Goal: Task Accomplishment & Management: Manage account settings

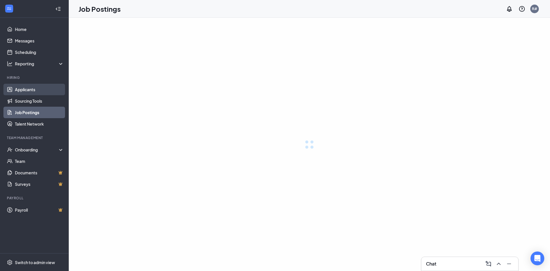
click at [32, 89] on link "Applicants" at bounding box center [39, 89] width 49 height 11
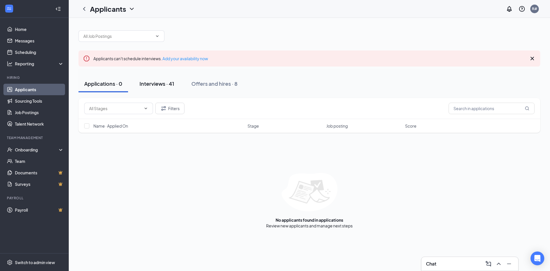
click at [163, 85] on div "Interviews · 41" at bounding box center [156, 83] width 35 height 7
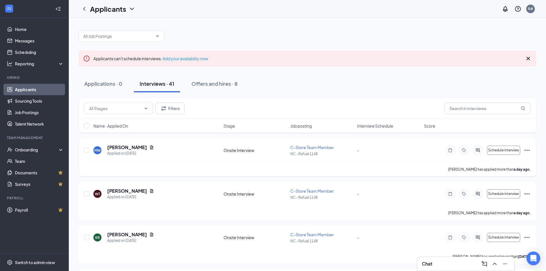
click at [318, 147] on span "C-Store Team Member" at bounding box center [312, 147] width 44 height 5
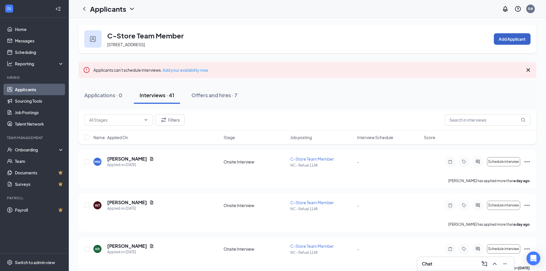
click at [512, 38] on button "Add Applicant" at bounding box center [511, 38] width 37 height 11
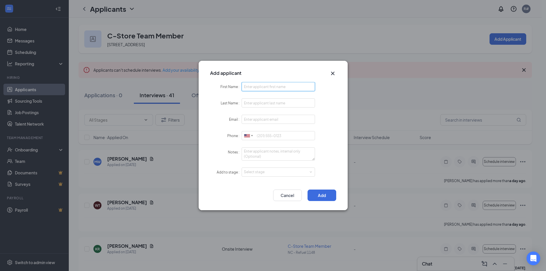
click at [257, 85] on input "First Name" at bounding box center [278, 86] width 74 height 9
click at [246, 86] on input "[DEMOGRAPHIC_DATA]" at bounding box center [278, 86] width 74 height 9
type input "Britiany"
click at [252, 103] on input "Last Name" at bounding box center [278, 102] width 74 height 9
type input "[PERSON_NAME]"
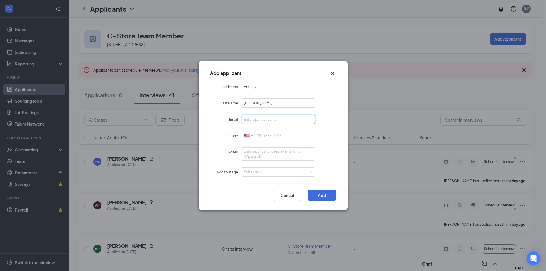
click at [258, 121] on input "Email" at bounding box center [278, 119] width 74 height 9
type input "[EMAIL_ADDRESS][DOMAIN_NAME]"
click at [256, 135] on input "Phone" at bounding box center [278, 135] width 74 height 9
type input "9809808124"
click at [260, 175] on div "Select stage" at bounding box center [278, 172] width 69 height 9
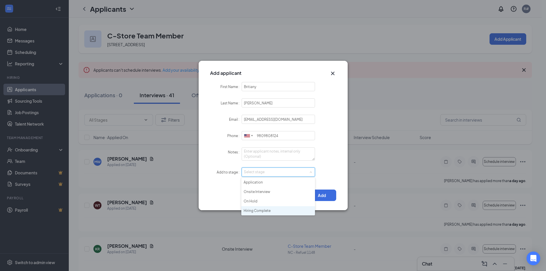
click at [270, 212] on li "Hiring Complete" at bounding box center [278, 210] width 74 height 9
click at [324, 198] on button "Add" at bounding box center [321, 194] width 29 height 11
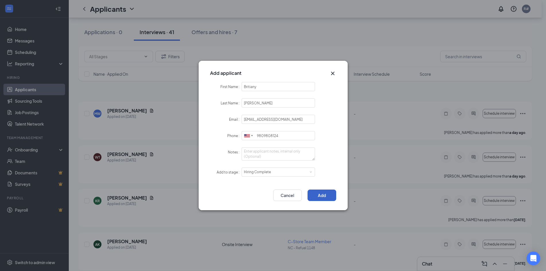
scroll to position [143, 0]
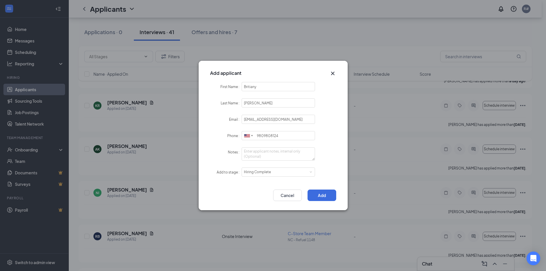
click at [331, 74] on icon "Cross" at bounding box center [332, 73] width 7 height 7
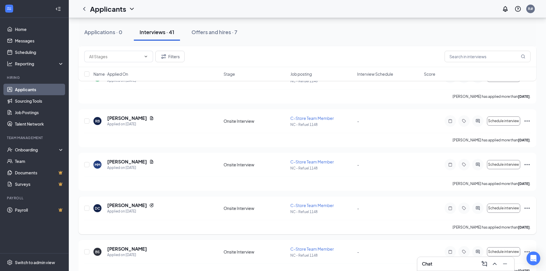
scroll to position [286, 0]
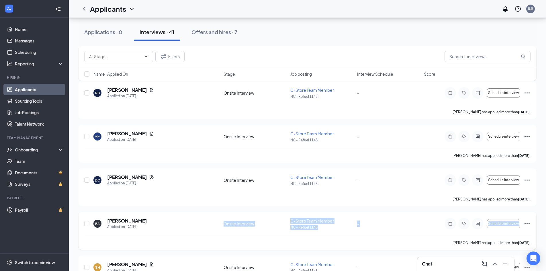
drag, startPoint x: 226, startPoint y: 236, endPoint x: 204, endPoint y: 227, distance: 24.4
click at [204, 227] on div "BS [PERSON_NAME] Applied on [DATE] Onsite Interview C-Store Team Member NC - Re…" at bounding box center [306, 231] width 457 height 38
click at [526, 224] on icon "Ellipses" at bounding box center [526, 223] width 7 height 7
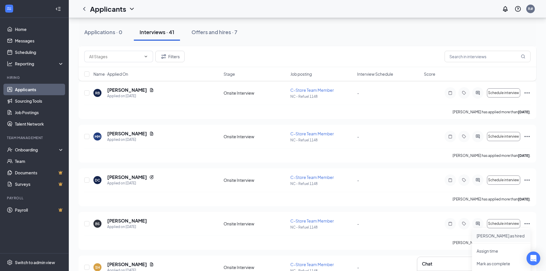
click at [480, 237] on p "[PERSON_NAME] as hired" at bounding box center [500, 236] width 49 height 6
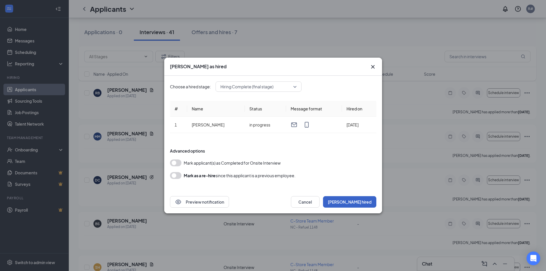
click at [361, 204] on button "[PERSON_NAME] hired" at bounding box center [349, 201] width 53 height 11
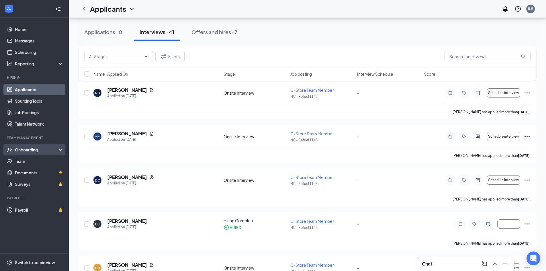
click at [26, 152] on div "Onboarding" at bounding box center [37, 150] width 44 height 6
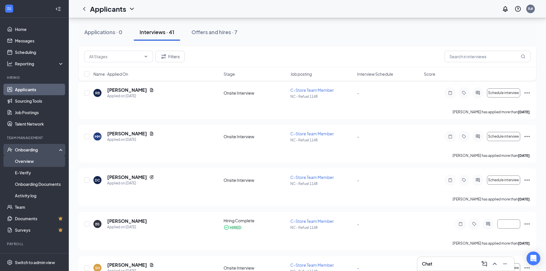
click at [26, 162] on link "Overview" at bounding box center [39, 160] width 49 height 11
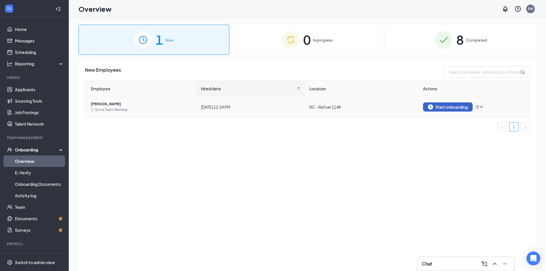
click at [445, 107] on div "Start onboarding" at bounding box center [448, 106] width 40 height 5
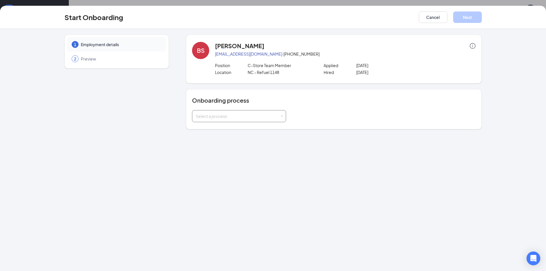
click at [280, 116] on span at bounding box center [281, 116] width 3 height 3
click at [229, 129] on span "New Hire Documentation" at bounding box center [217, 127] width 47 height 5
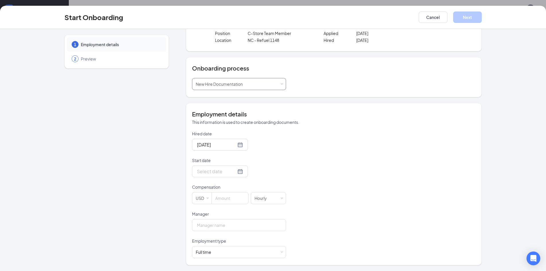
scroll to position [26, 0]
click at [233, 173] on div at bounding box center [220, 171] width 46 height 7
type input "[DATE]"
click at [209, 249] on div "1" at bounding box center [210, 248] width 7 height 7
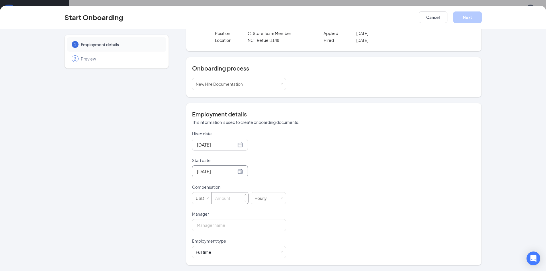
click at [225, 199] on input at bounding box center [230, 197] width 36 height 11
type input "11"
drag, startPoint x: 209, startPoint y: 227, endPoint x: 216, endPoint y: 231, distance: 7.7
click at [211, 229] on input "Manager" at bounding box center [239, 225] width 94 height 12
type input "[PERSON_NAME]"
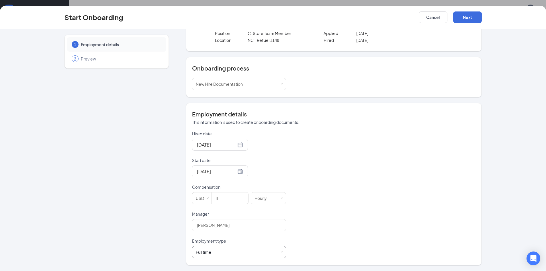
click at [209, 252] on div "Full time" at bounding box center [203, 252] width 15 height 6
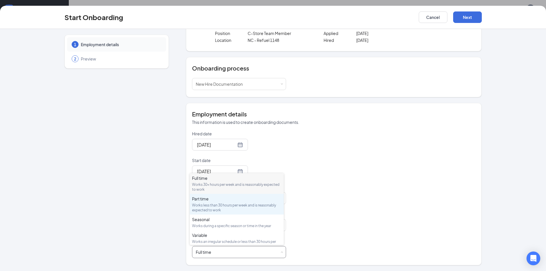
click at [211, 201] on div "Part time" at bounding box center [236, 199] width 89 height 6
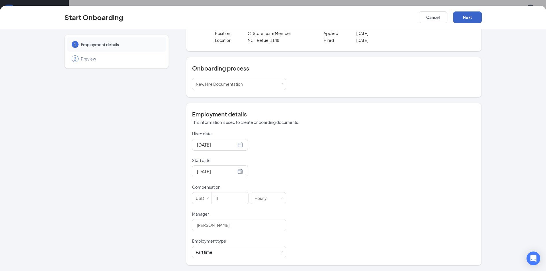
click at [465, 18] on button "Next" at bounding box center [467, 16] width 29 height 11
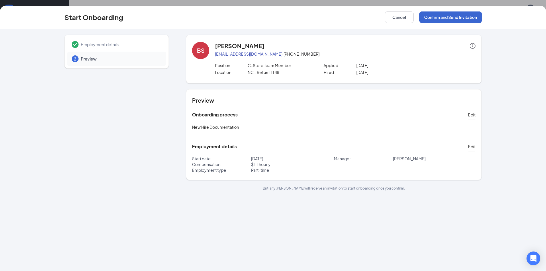
scroll to position [0, 0]
click at [446, 18] on button "Confirm and Send Invitation" at bounding box center [450, 16] width 62 height 11
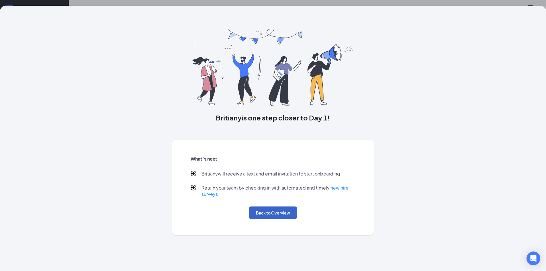
click at [267, 214] on button "Back to Overview" at bounding box center [273, 212] width 48 height 13
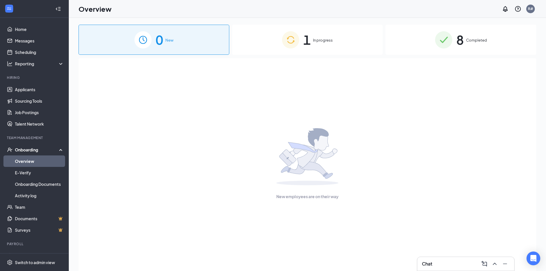
click at [314, 36] on div "1 In progress" at bounding box center [307, 40] width 151 height 30
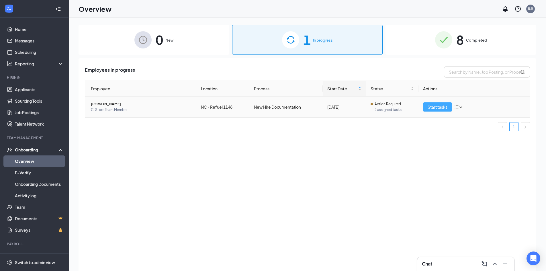
click at [434, 105] on span "Start tasks" at bounding box center [437, 107] width 20 height 6
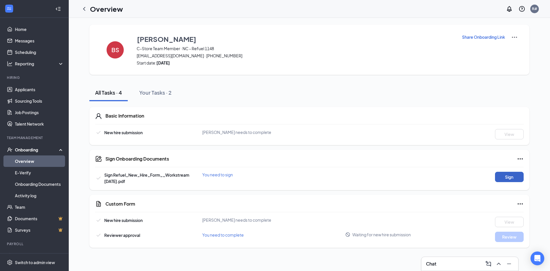
click at [508, 178] on button "Sign" at bounding box center [509, 177] width 29 height 10
click at [333, 102] on div "Sign Onboarding Documents Close Sign Refuel_New_Hire_Form__Workstream [DATE].pd…" at bounding box center [275, 135] width 550 height 271
click at [23, 91] on link "Applicants" at bounding box center [39, 89] width 49 height 11
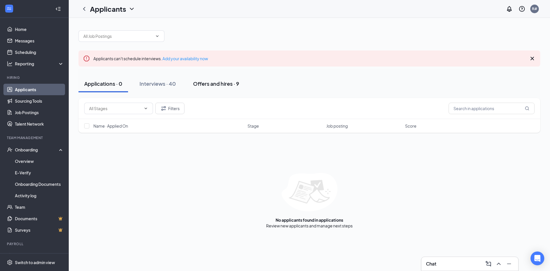
click at [216, 84] on div "Offers and hires · 9" at bounding box center [216, 83] width 46 height 7
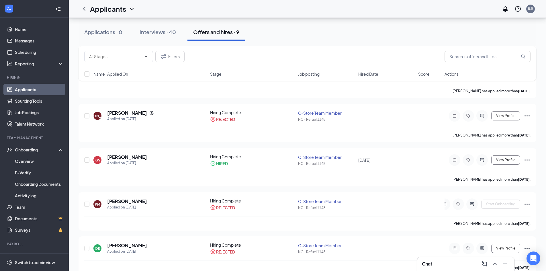
scroll to position [213, 0]
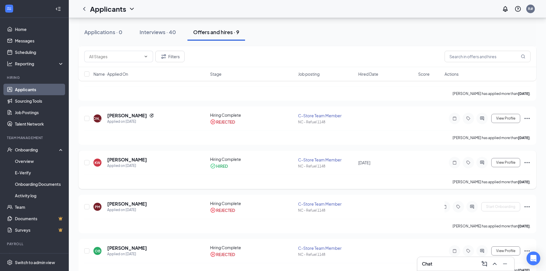
click at [526, 162] on icon "Ellipses" at bounding box center [526, 162] width 5 height 1
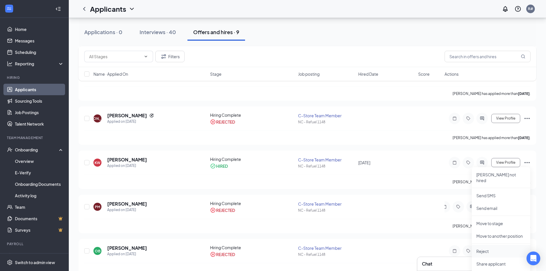
click at [480, 248] on p "Reject" at bounding box center [500, 251] width 49 height 6
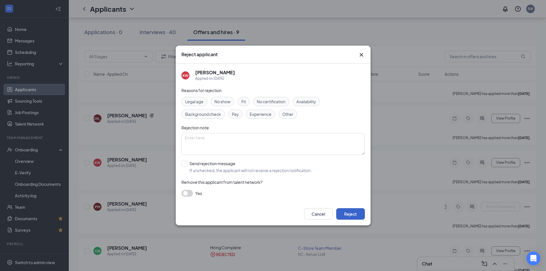
click at [348, 214] on button "Reject" at bounding box center [350, 213] width 29 height 11
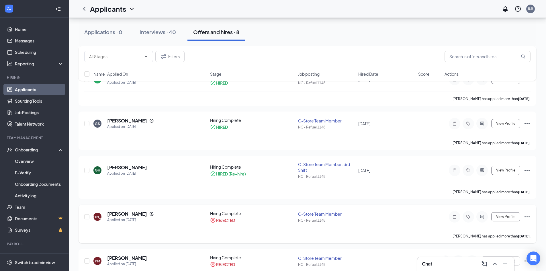
scroll to position [99, 0]
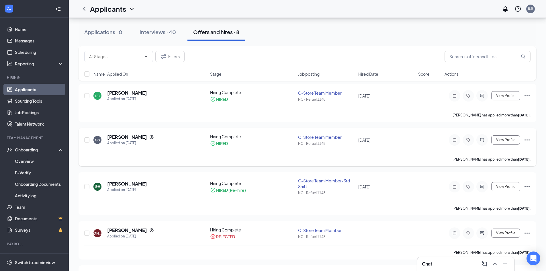
click at [524, 139] on icon "Ellipses" at bounding box center [526, 139] width 7 height 7
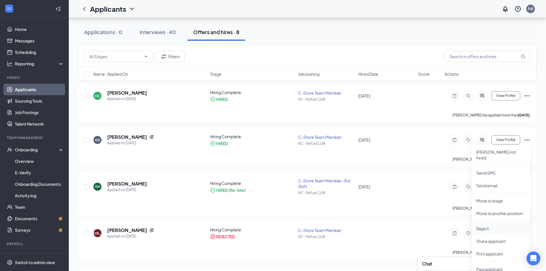
click at [483, 225] on p "Reject" at bounding box center [500, 228] width 49 height 6
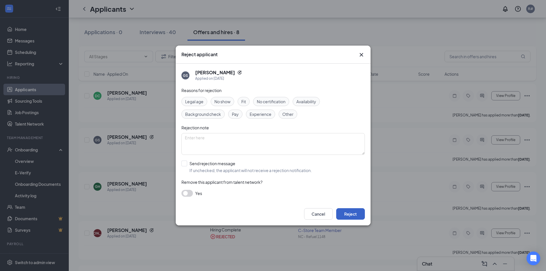
drag, startPoint x: 350, startPoint y: 216, endPoint x: 339, endPoint y: 213, distance: 11.3
click at [350, 215] on button "Reject" at bounding box center [350, 213] width 29 height 11
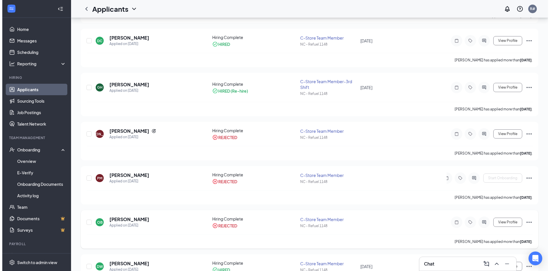
scroll to position [0, 0]
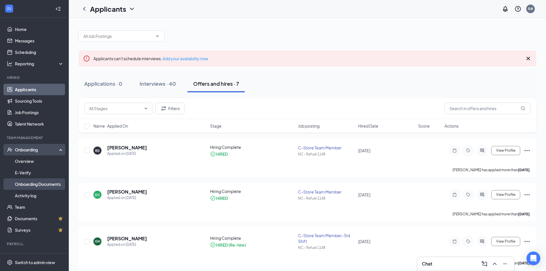
click at [34, 182] on link "Onboarding Documents" at bounding box center [39, 183] width 49 height 11
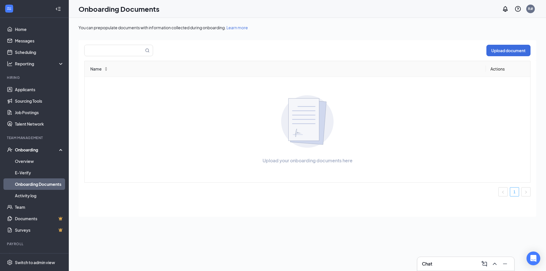
click at [514, 192] on link "1" at bounding box center [514, 191] width 9 height 9
click at [24, 172] on link "E-Verify" at bounding box center [39, 172] width 49 height 11
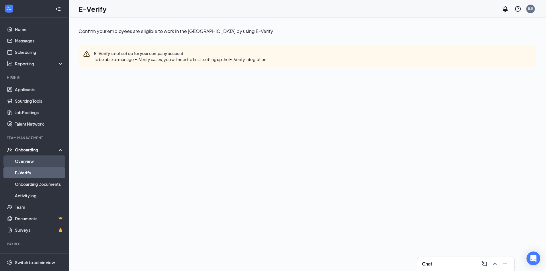
click at [29, 161] on link "Overview" at bounding box center [39, 160] width 49 height 11
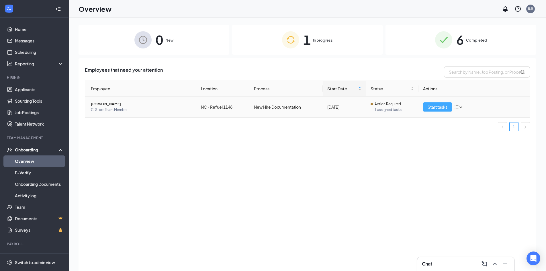
click at [437, 108] on span "Start tasks" at bounding box center [437, 107] width 20 height 6
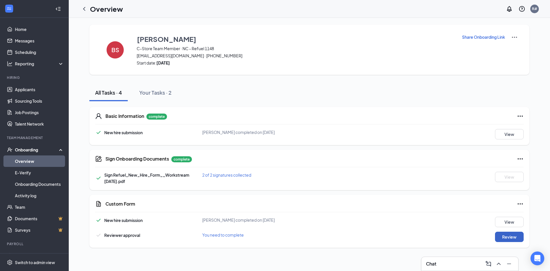
click at [512, 237] on button "Review" at bounding box center [509, 236] width 29 height 10
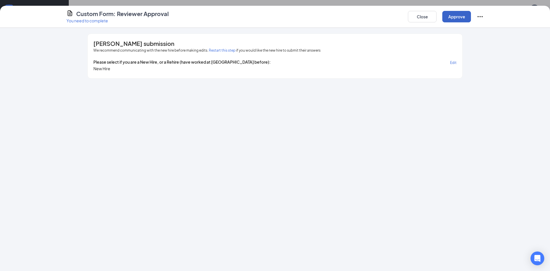
click at [457, 15] on button "Approve" at bounding box center [456, 16] width 29 height 11
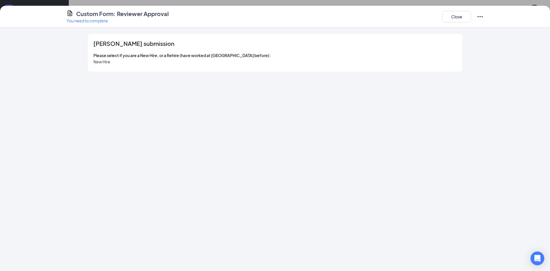
click at [481, 17] on icon "Ellipses" at bounding box center [480, 16] width 7 height 7
click at [453, 17] on button "Close" at bounding box center [456, 16] width 29 height 11
